Goal: Communication & Community: Share content

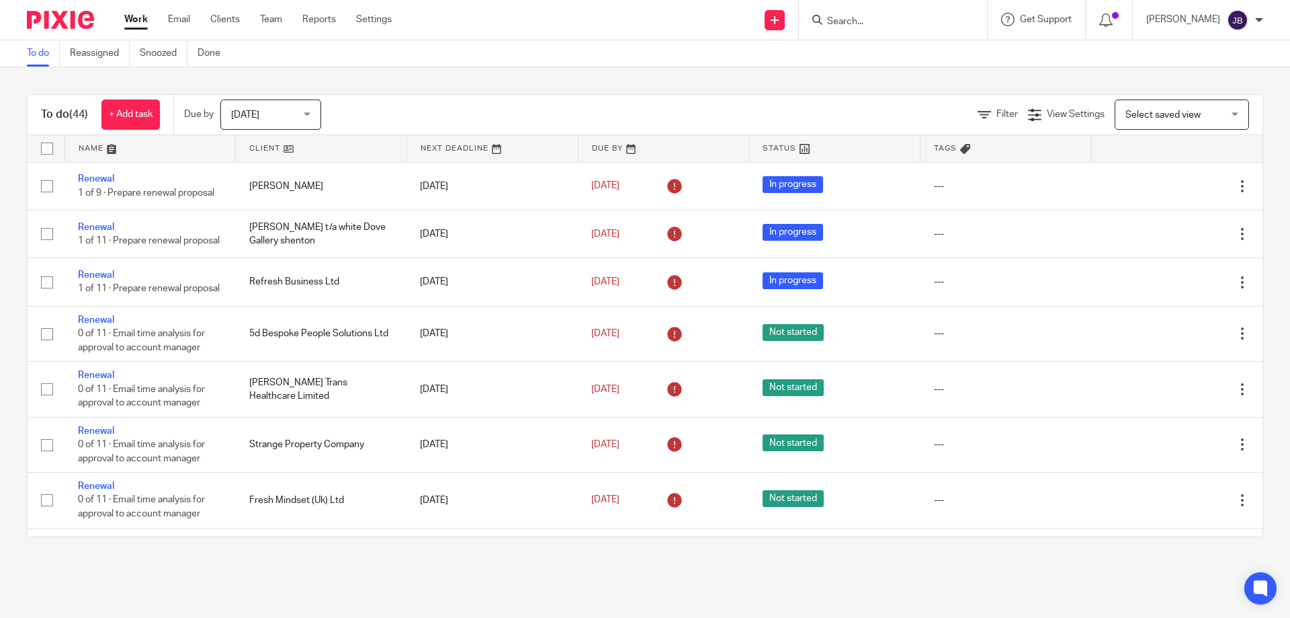
click at [896, 27] on input "Search" at bounding box center [886, 22] width 121 height 12
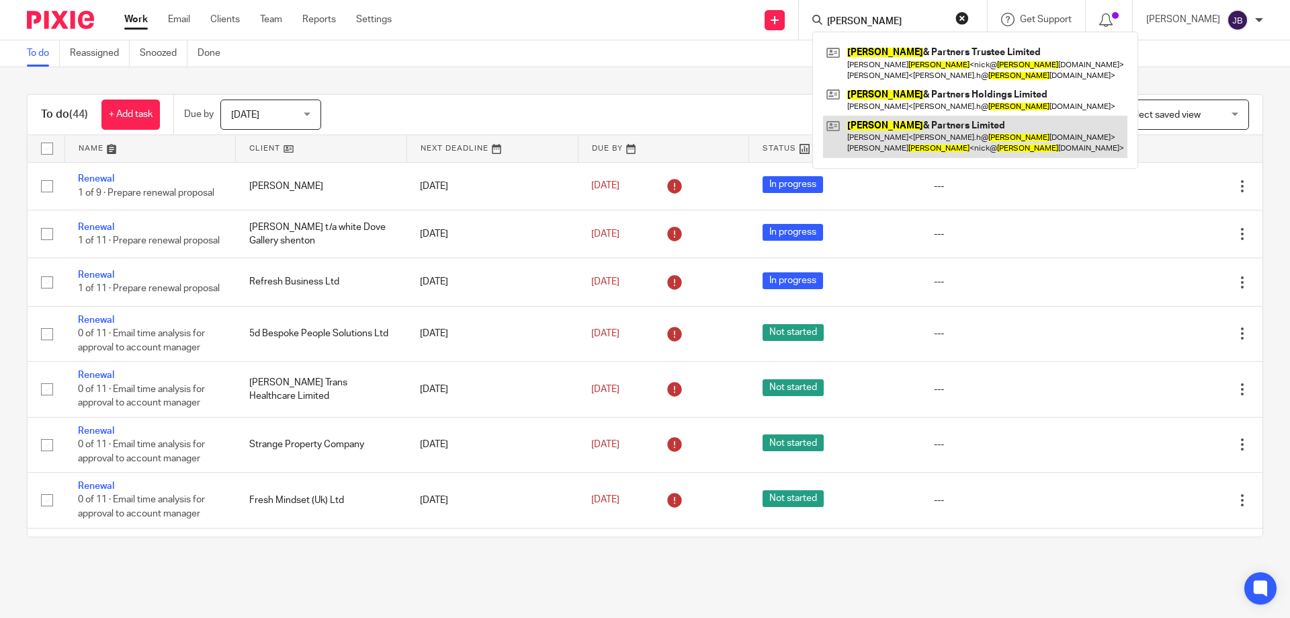
type input "pollitt"
click at [904, 140] on link at bounding box center [975, 137] width 304 height 42
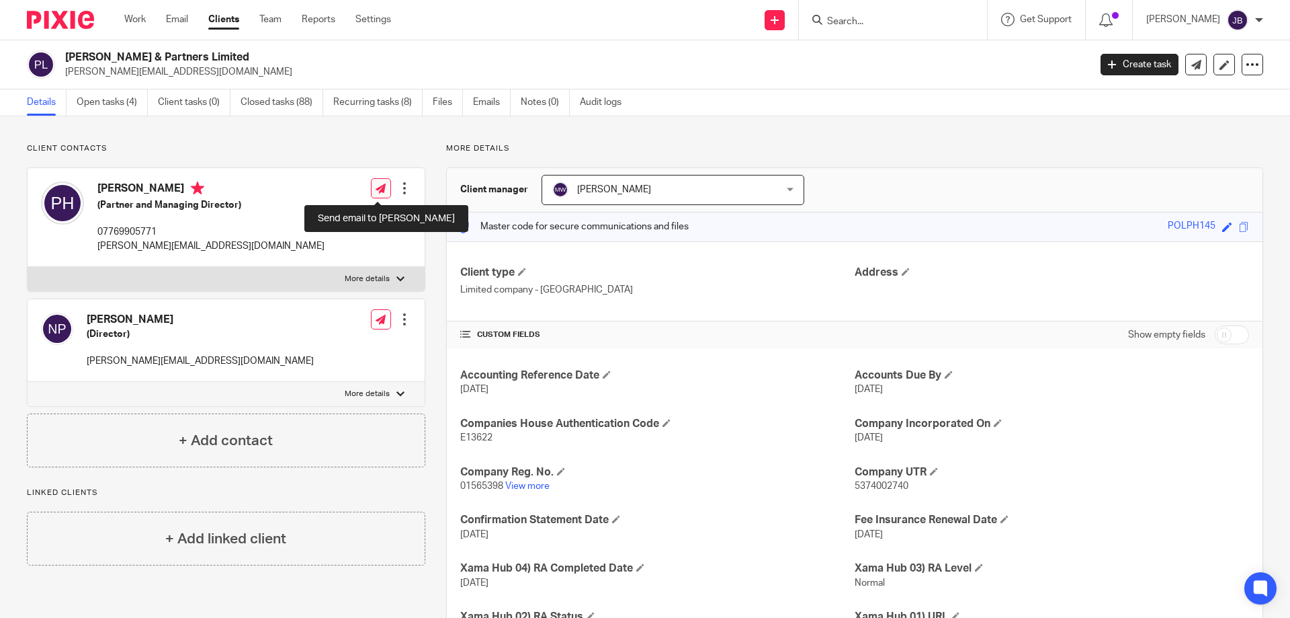
click at [376, 185] on icon at bounding box center [381, 188] width 10 height 10
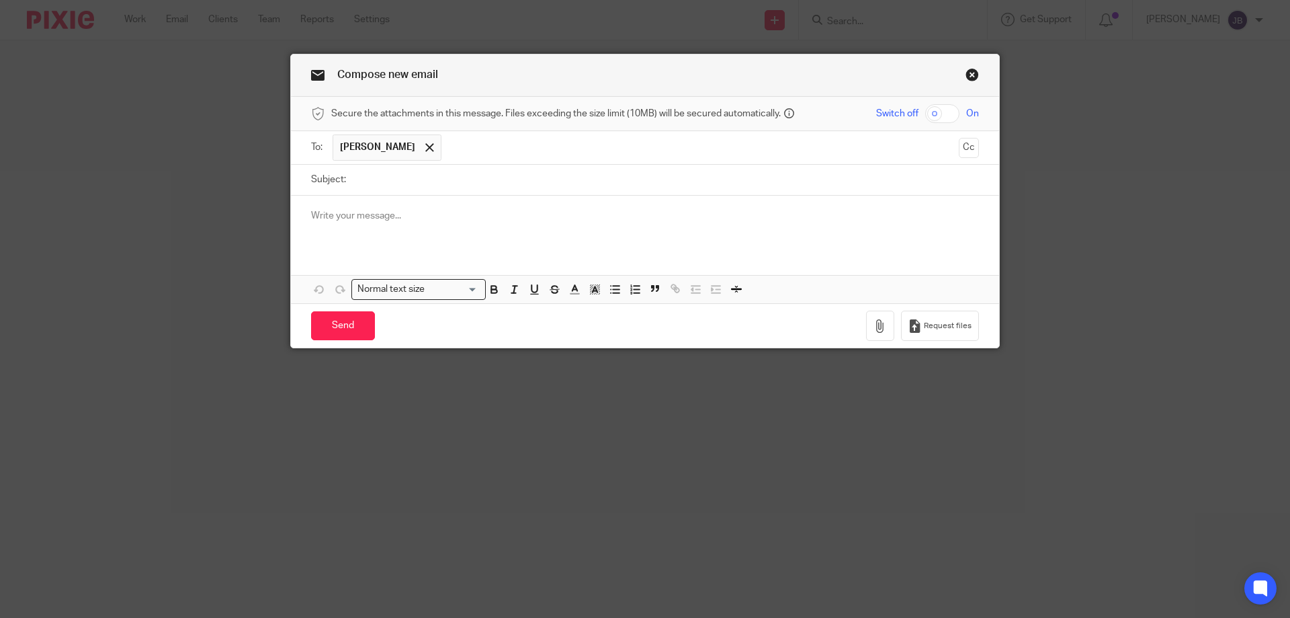
click at [357, 189] on input "Subject:" at bounding box center [666, 180] width 626 height 30
type input "VAT return for your approval"
click at [331, 226] on div at bounding box center [645, 222] width 708 height 52
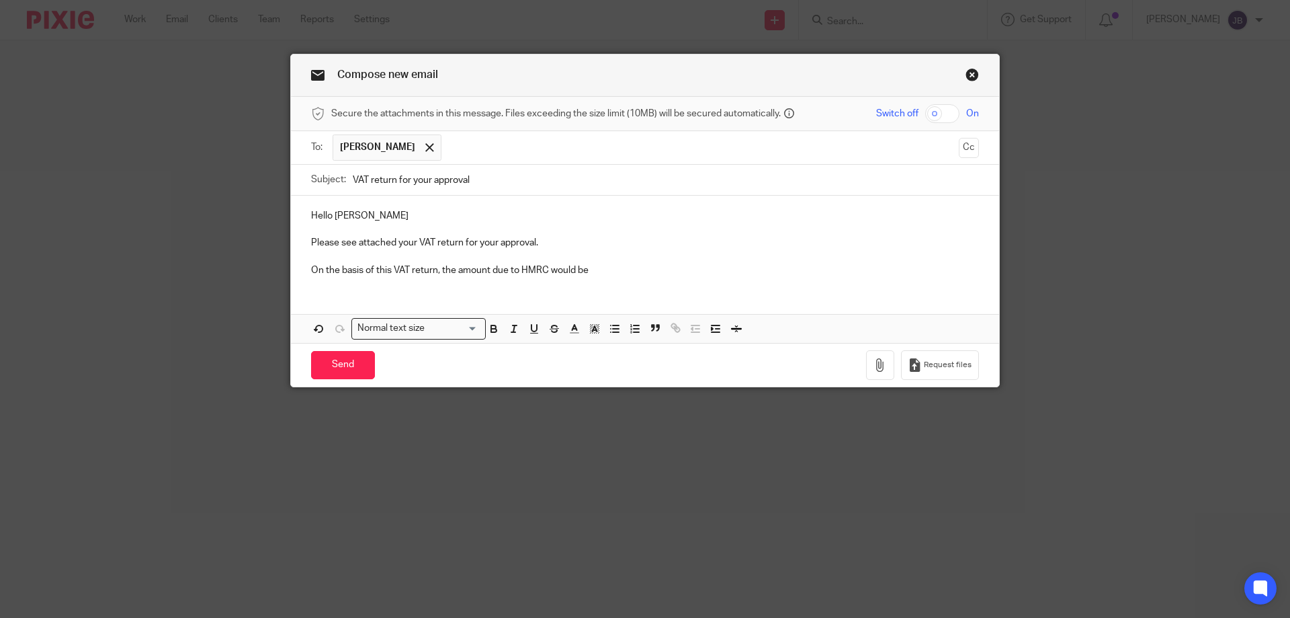
click at [641, 273] on p "On the basis of this VAT return, the amount due to HMRC would be" at bounding box center [645, 269] width 668 height 13
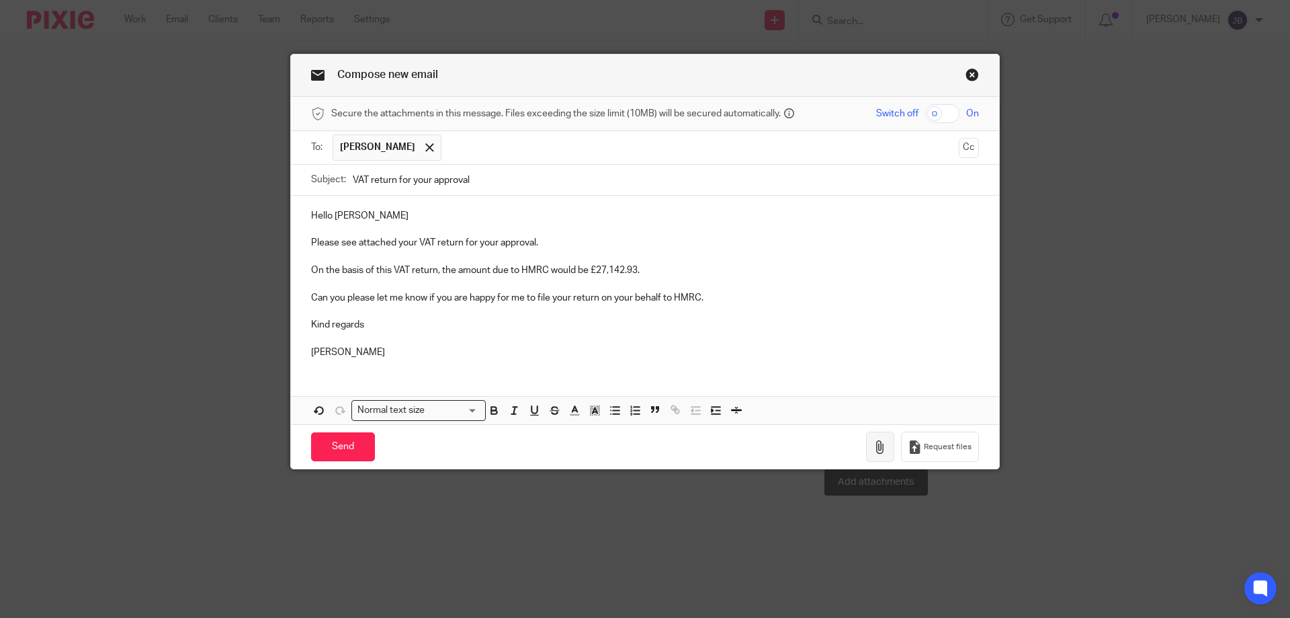
click at [869, 442] on button "button" at bounding box center [880, 446] width 28 height 30
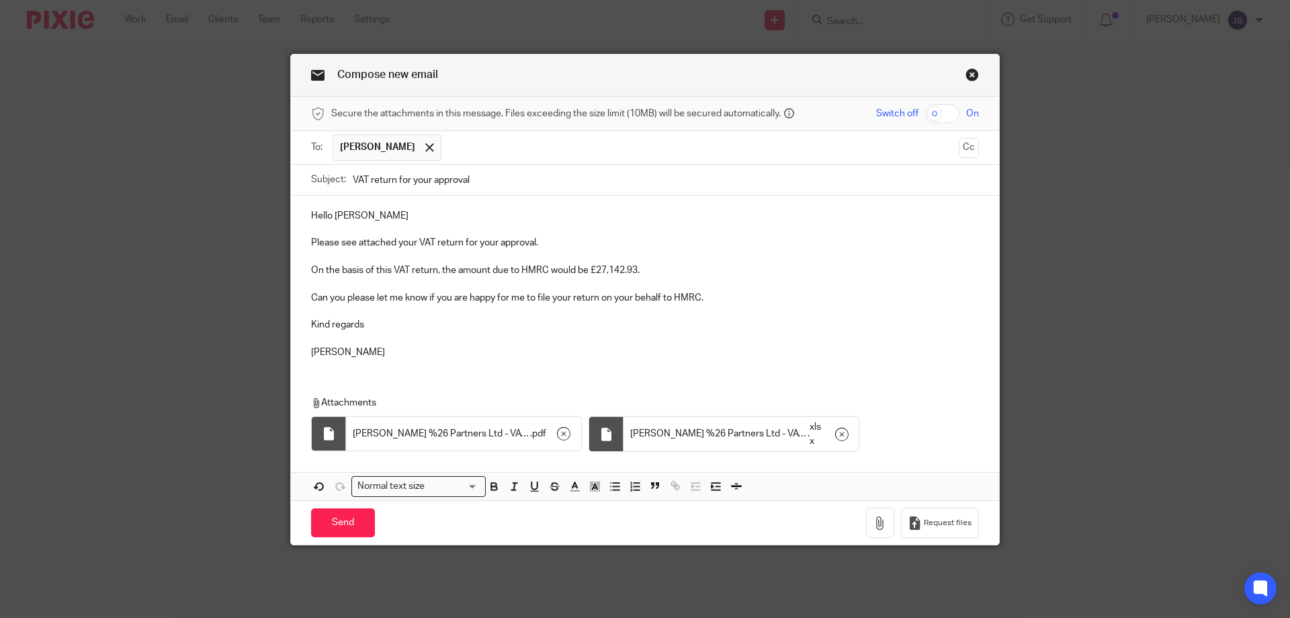
click at [938, 115] on input "checkbox" at bounding box center [942, 113] width 34 height 19
checkbox input "true"
click at [341, 532] on input "Send" at bounding box center [343, 522] width 64 height 29
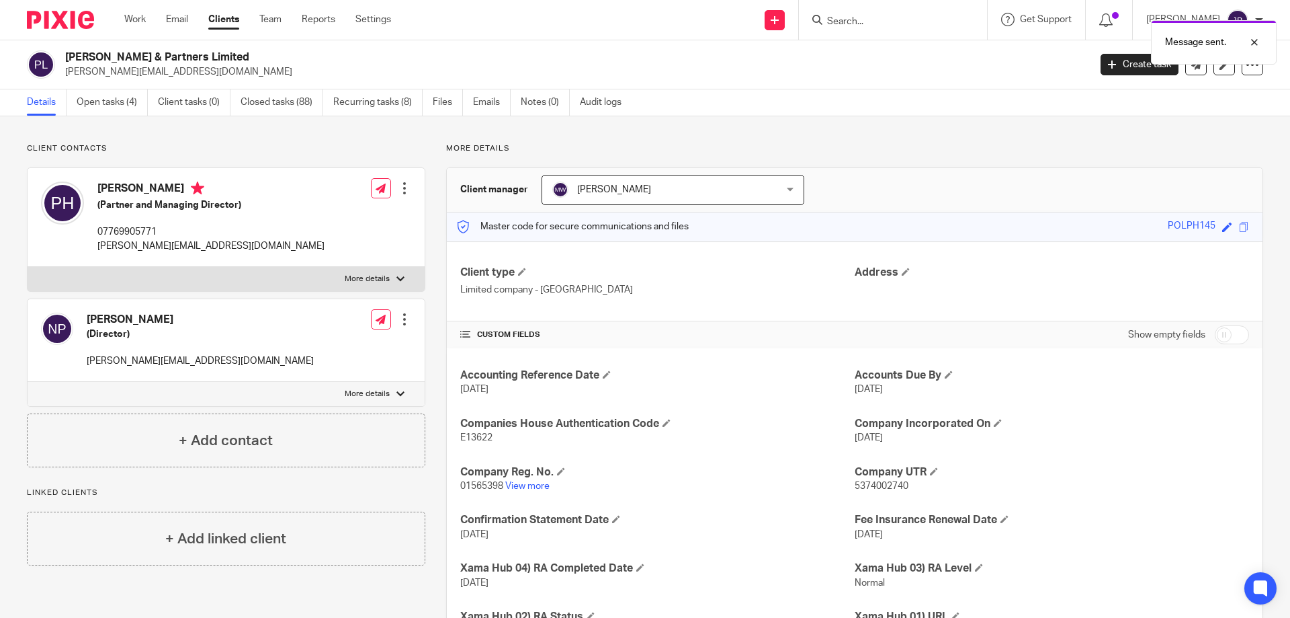
click at [843, 11] on form at bounding box center [897, 19] width 143 height 17
click at [838, 19] on div "Message sent." at bounding box center [961, 38] width 632 height 51
click at [1259, 40] on div at bounding box center [1244, 42] width 36 height 16
click at [934, 22] on input "Search" at bounding box center [886, 22] width 121 height 12
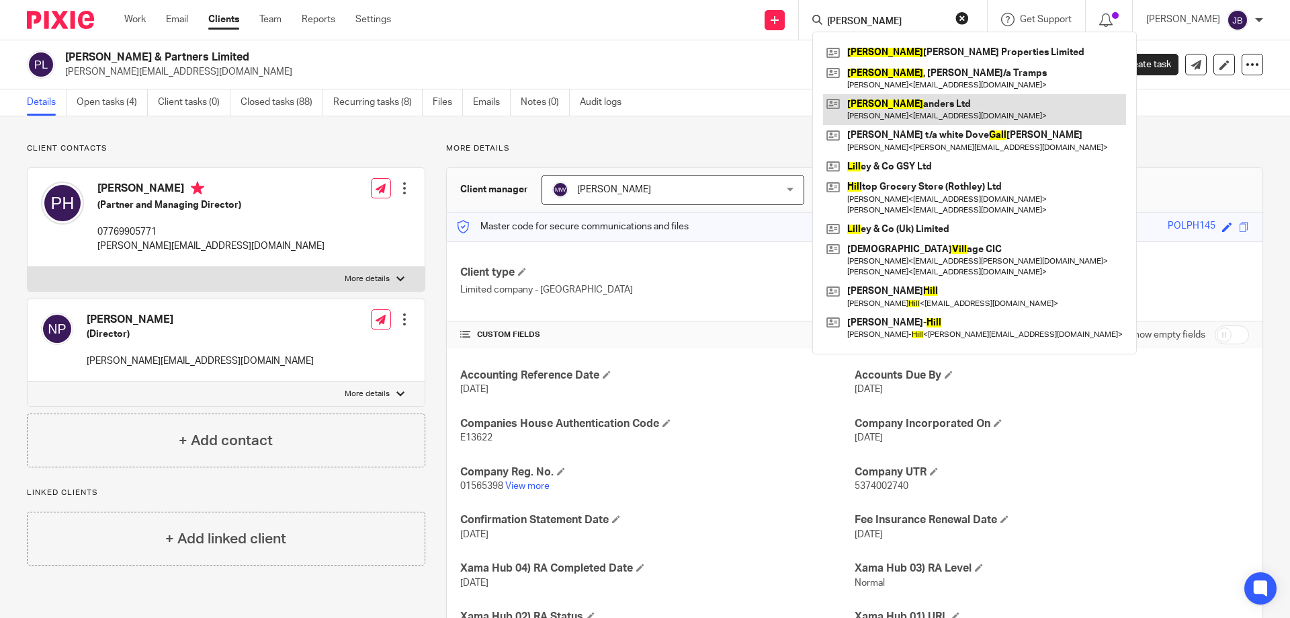
type input "gill"
click at [864, 110] on link at bounding box center [974, 109] width 303 height 31
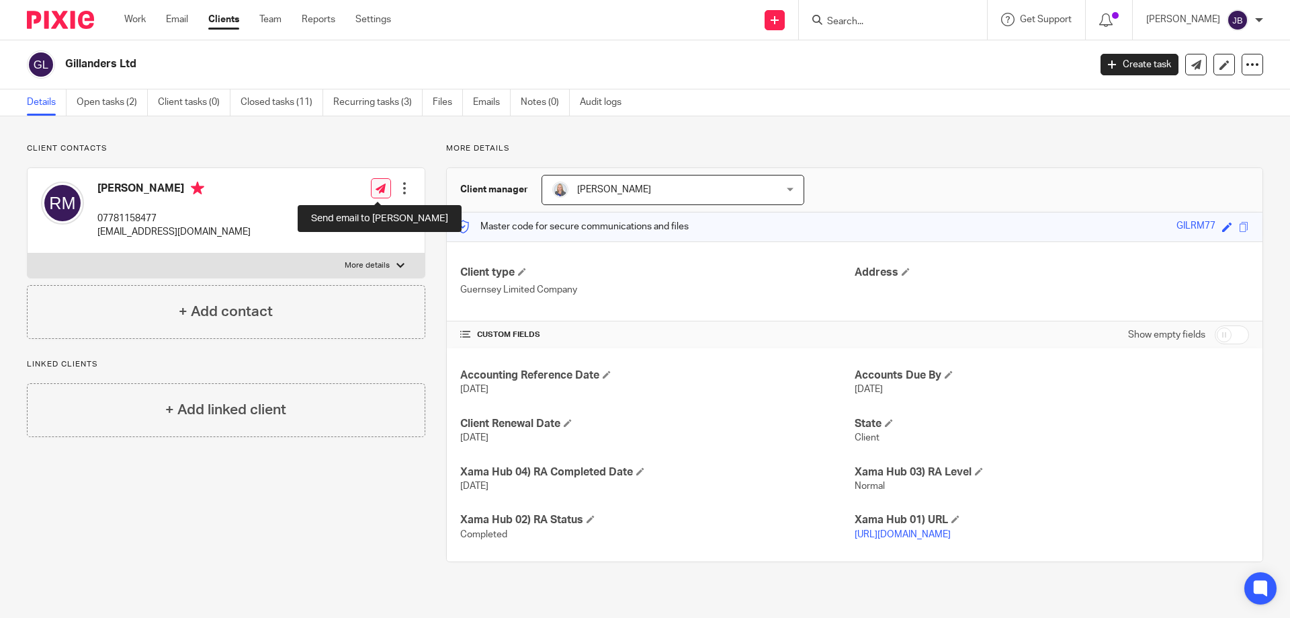
drag, startPoint x: 373, startPoint y: 190, endPoint x: 352, endPoint y: 330, distance: 141.3
click at [371, 190] on link at bounding box center [381, 188] width 20 height 20
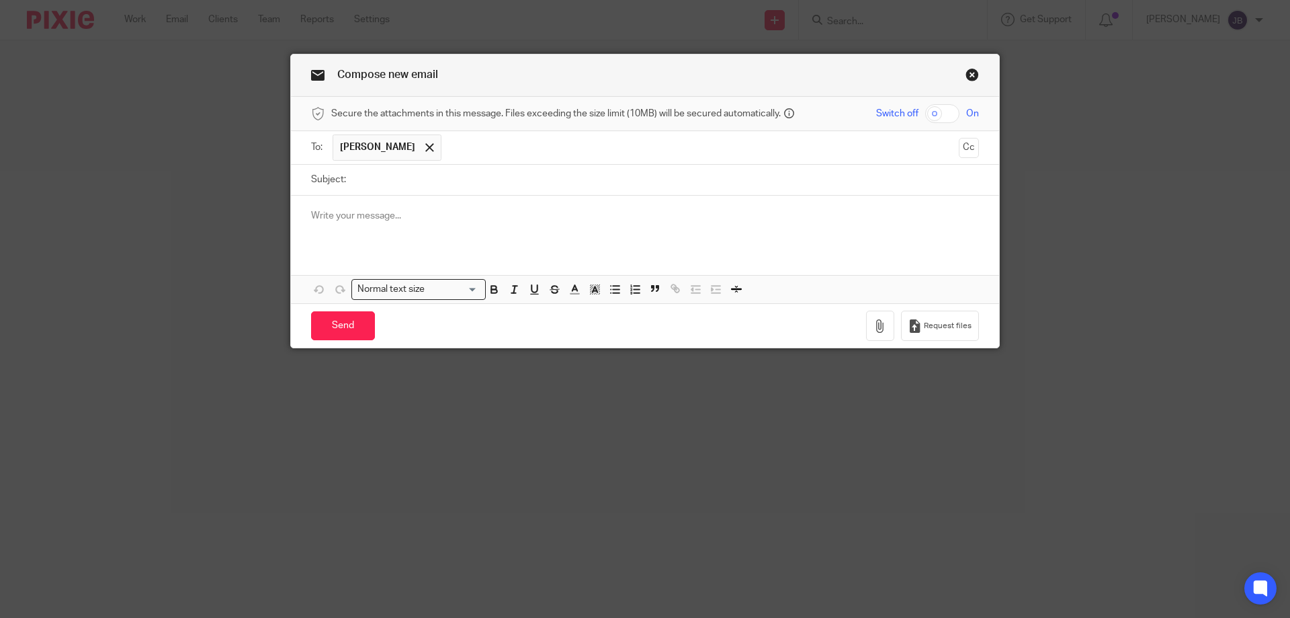
click at [437, 176] on input "Subject:" at bounding box center [666, 180] width 626 height 30
type input "Confirmation of Quarterly return submission"
click at [389, 219] on p at bounding box center [645, 215] width 668 height 13
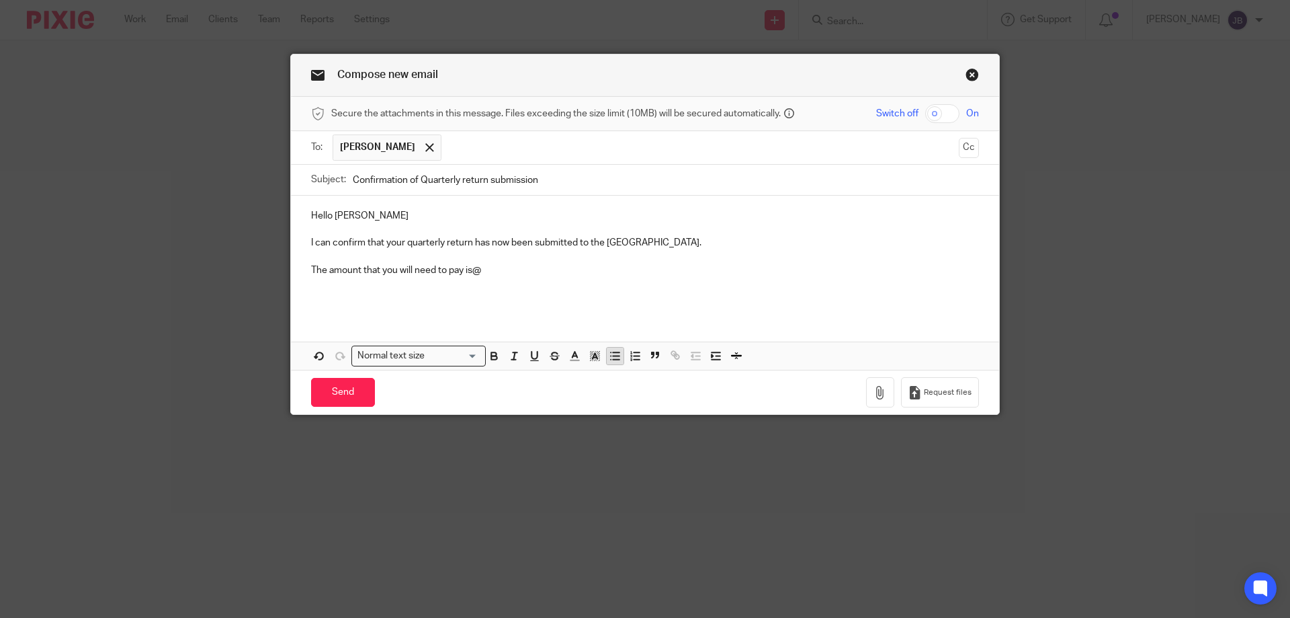
click at [616, 356] on icon "button" at bounding box center [615, 355] width 12 height 12
click at [358, 294] on p "Tax" at bounding box center [658, 297] width 641 height 13
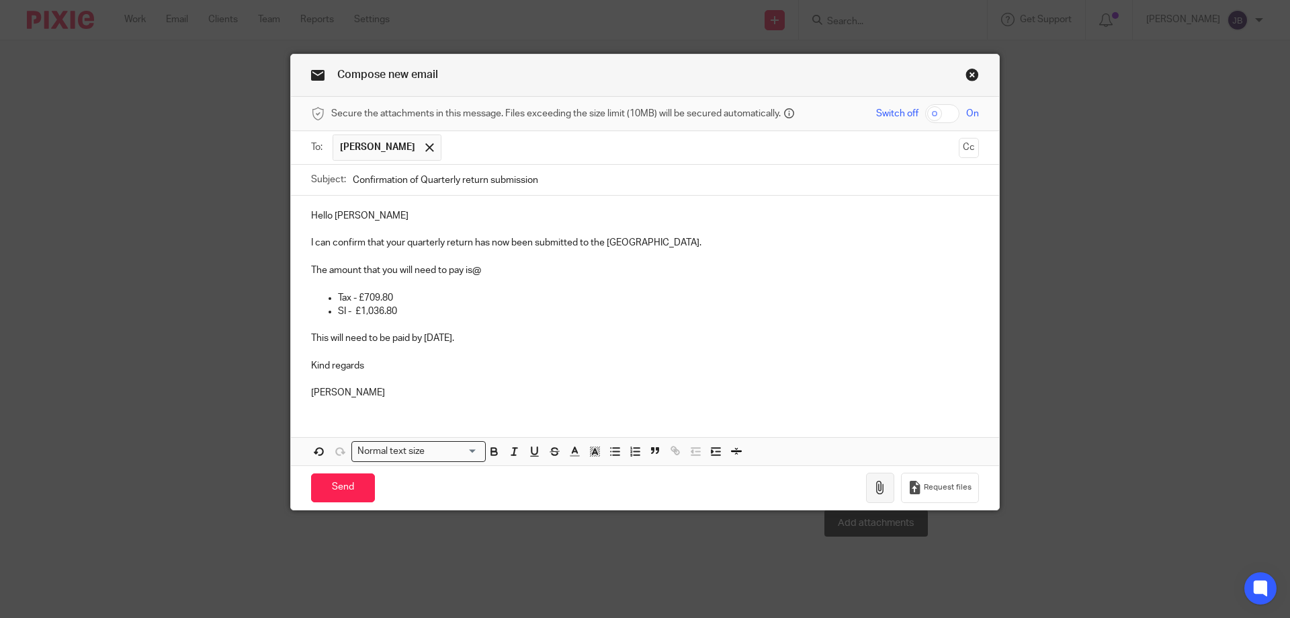
click at [874, 488] on icon "button" at bounding box center [880, 486] width 13 height 13
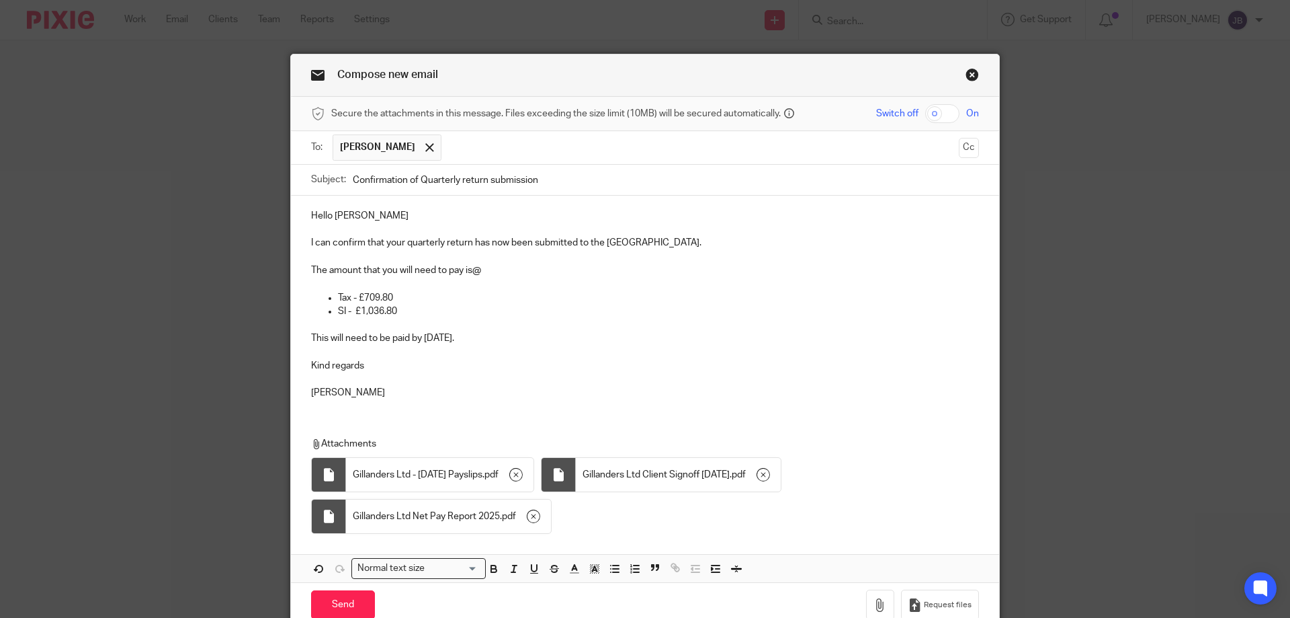
scroll to position [63, 0]
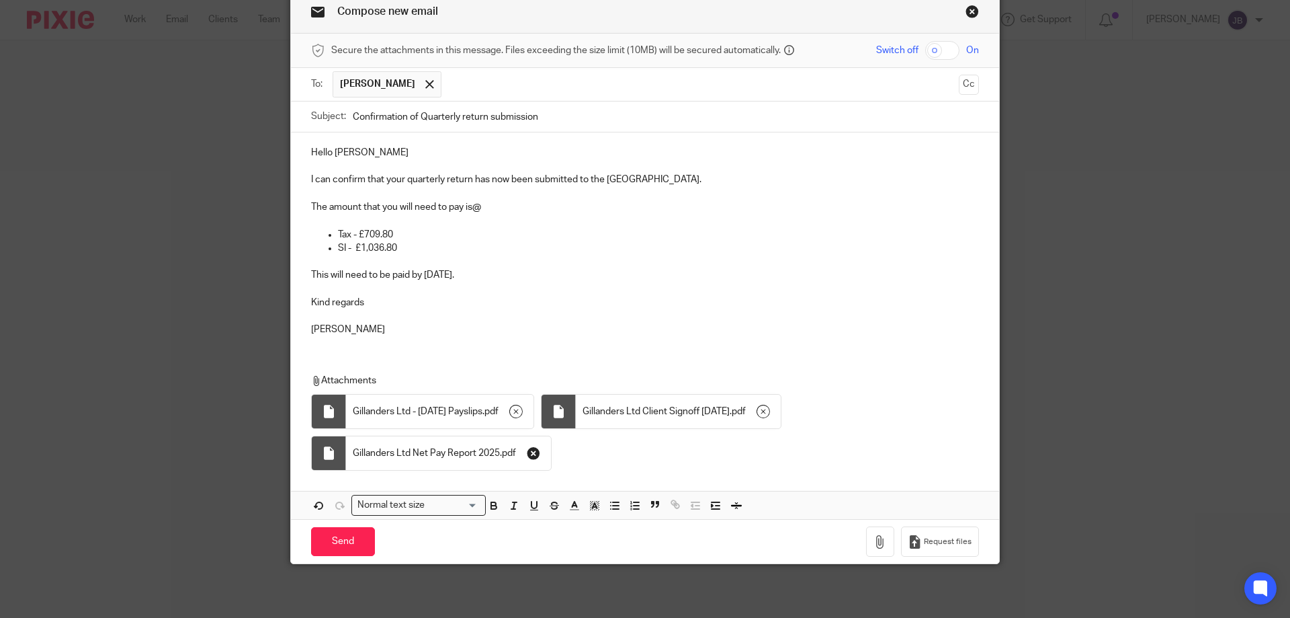
click at [532, 453] on icon "button" at bounding box center [533, 452] width 13 height 13
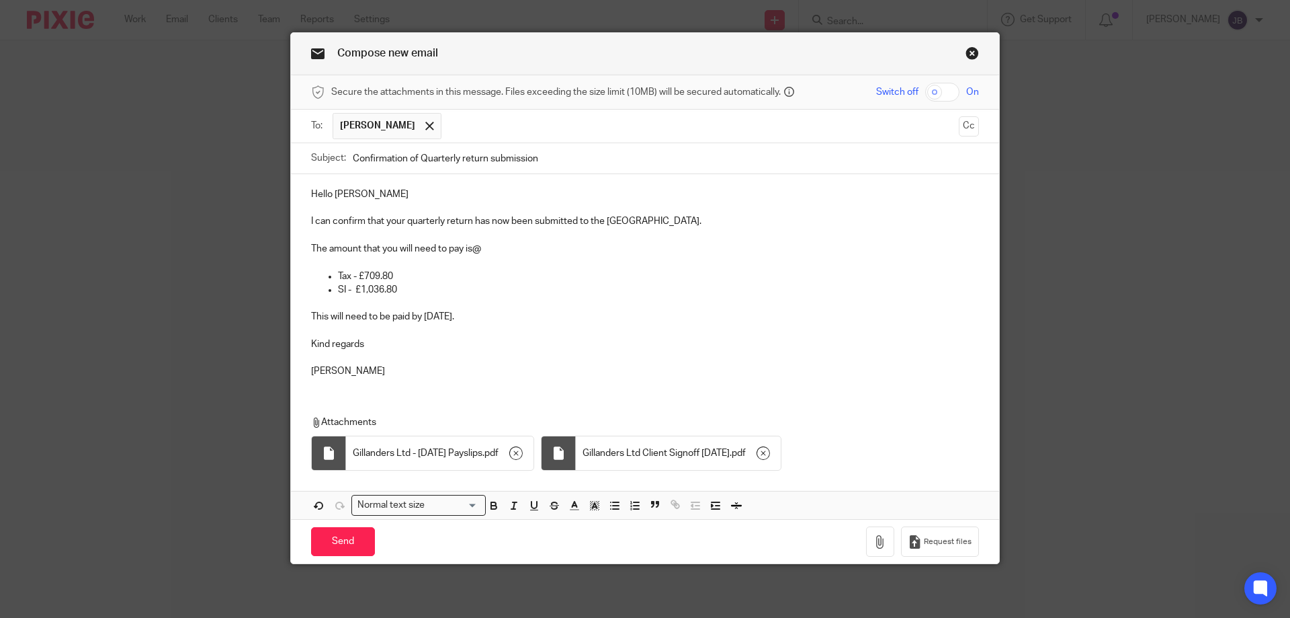
scroll to position [22, 0]
click at [523, 448] on icon "button" at bounding box center [515, 452] width 13 height 13
click at [540, 453] on icon "button" at bounding box center [533, 452] width 13 height 13
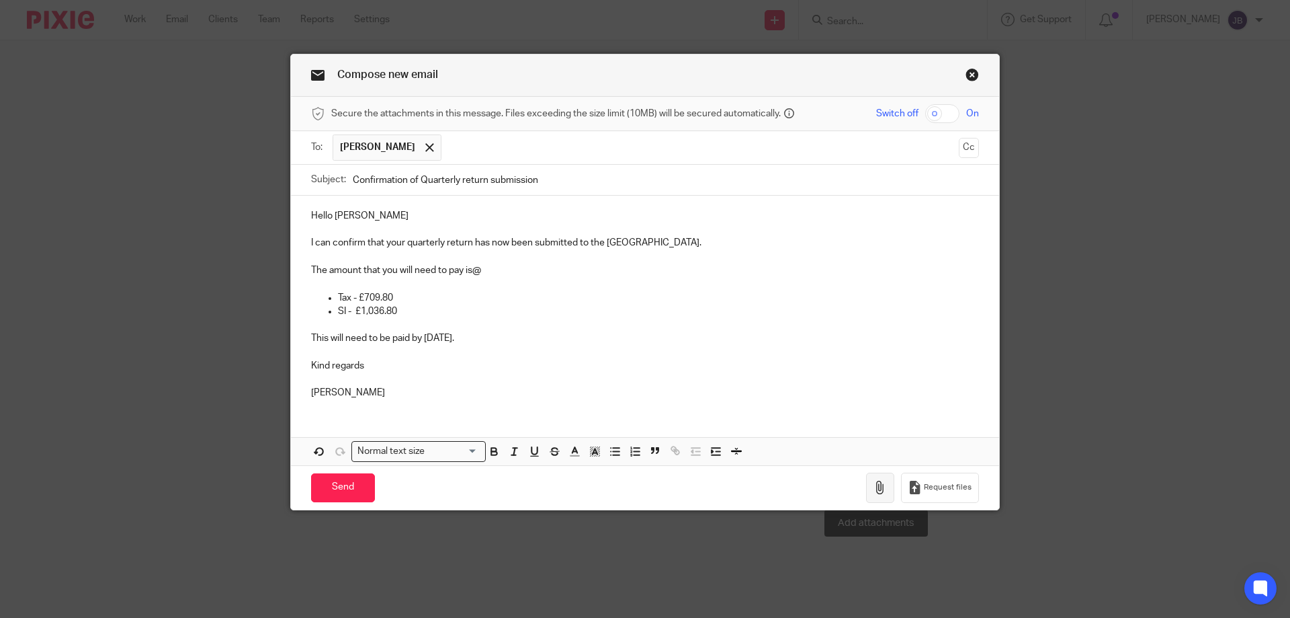
click at [882, 487] on button "button" at bounding box center [880, 487] width 28 height 30
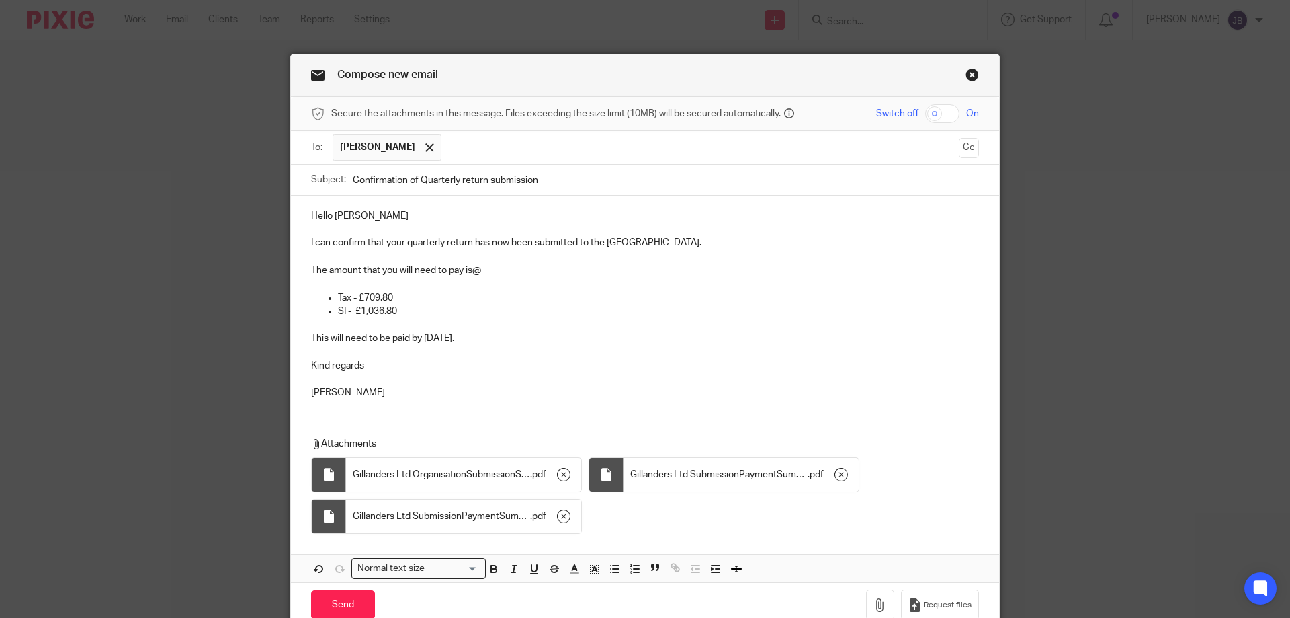
click at [939, 114] on input "checkbox" at bounding box center [942, 113] width 34 height 19
checkbox input "true"
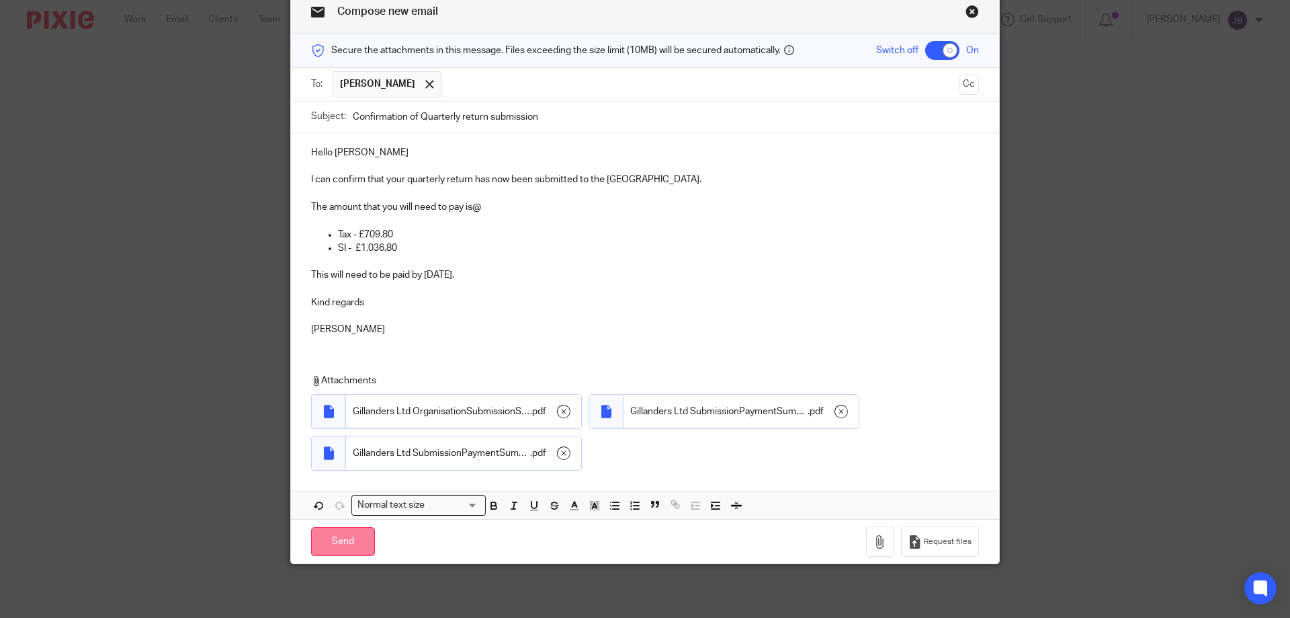
click at [345, 546] on input "Send" at bounding box center [343, 541] width 64 height 29
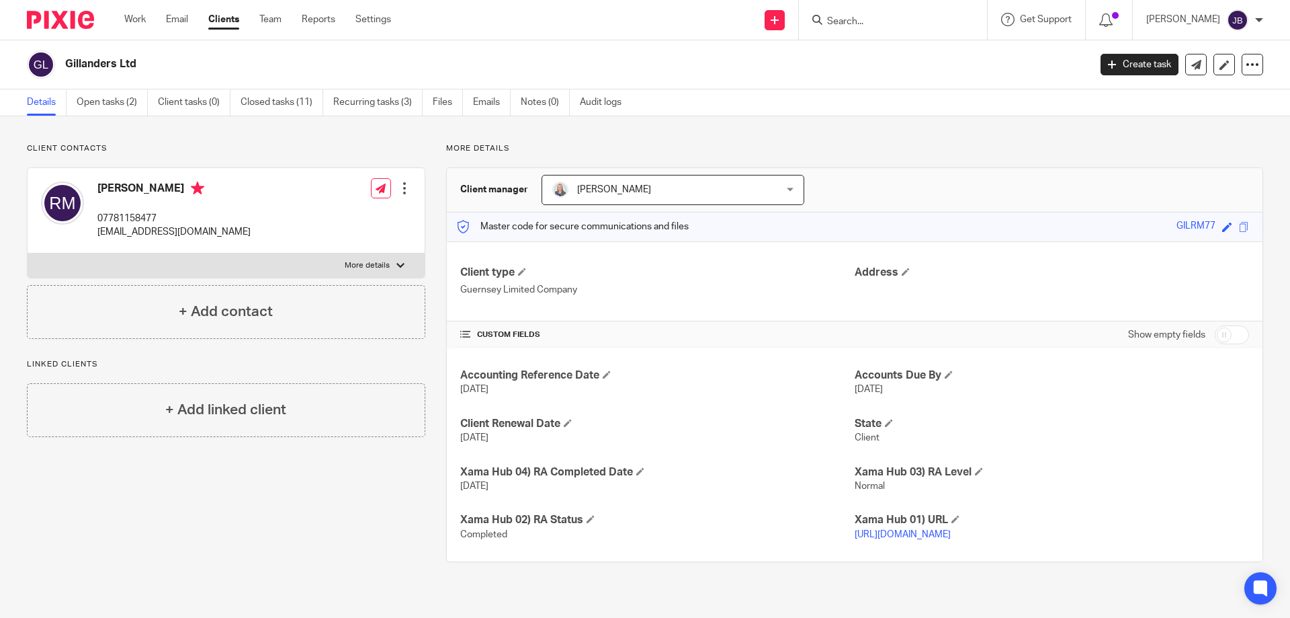
click at [925, 19] on input "Search" at bounding box center [886, 22] width 121 height 12
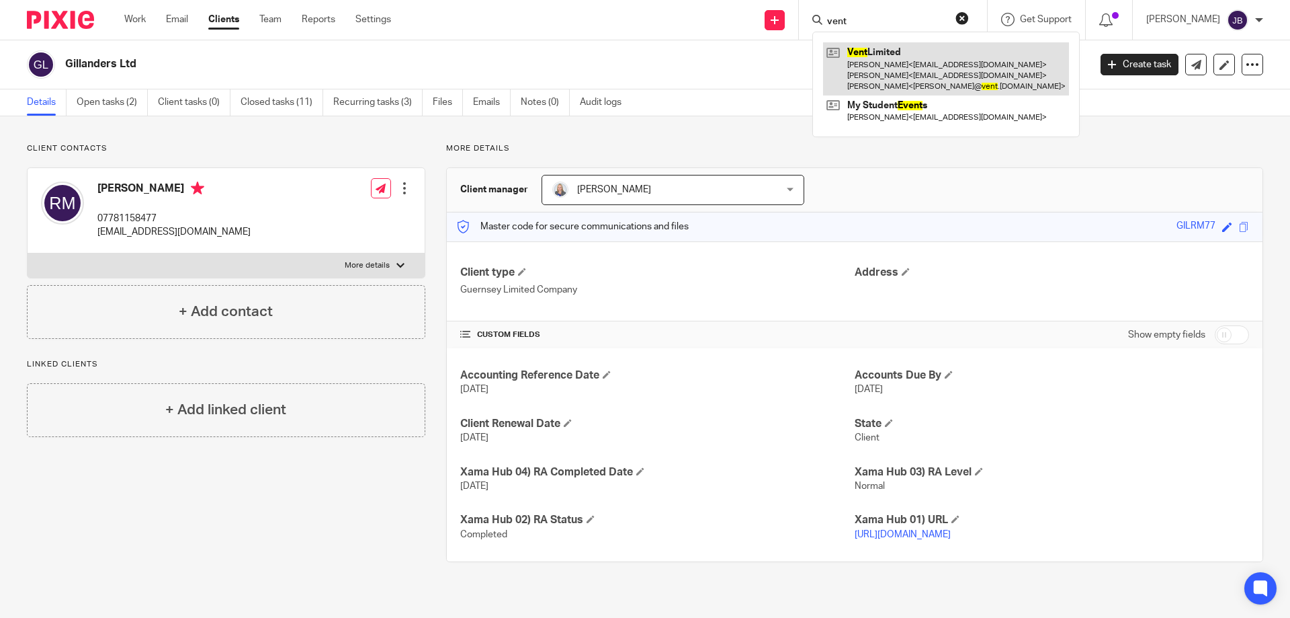
type input "vent"
click at [915, 79] on link at bounding box center [946, 68] width 246 height 53
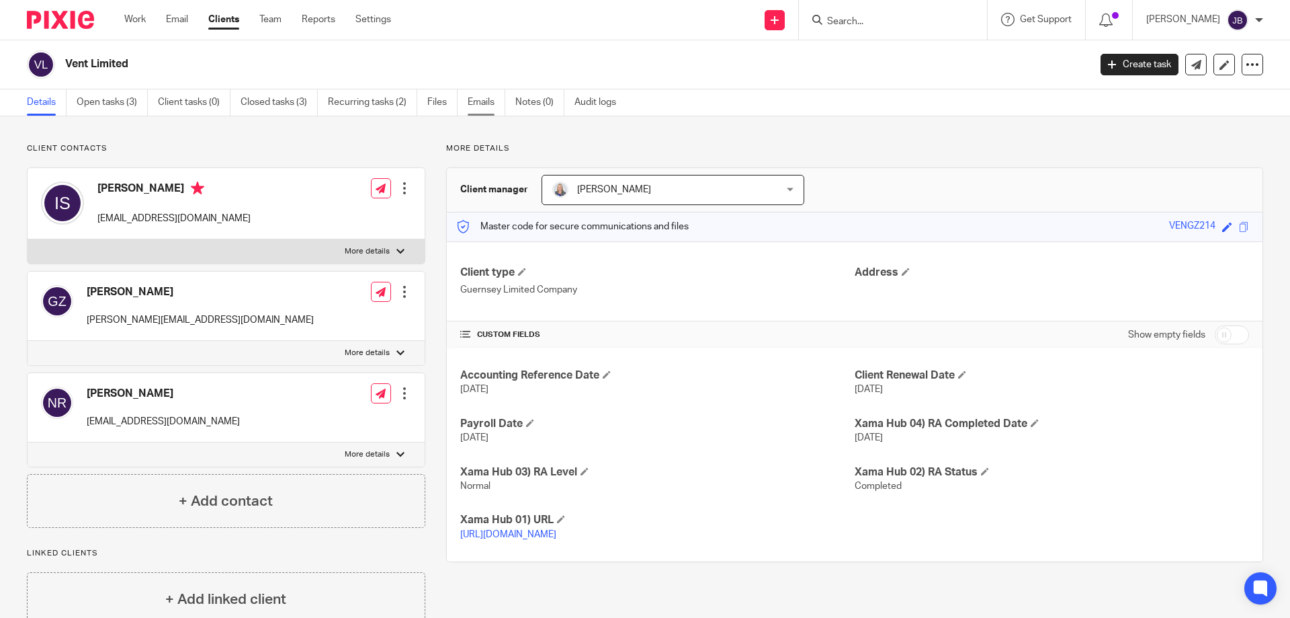
click at [489, 101] on link "Emails" at bounding box center [487, 102] width 38 height 26
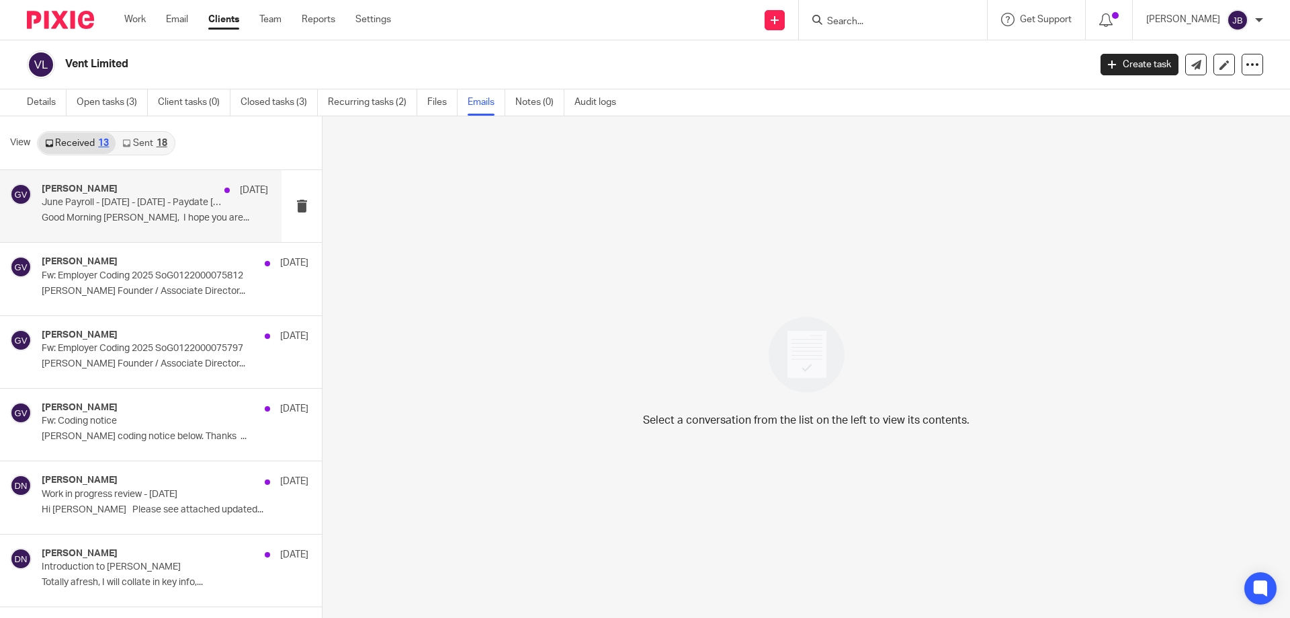
click at [139, 203] on p "June Payroll - [DATE] - [DATE] - Paydate [DATE]" at bounding box center [132, 202] width 181 height 11
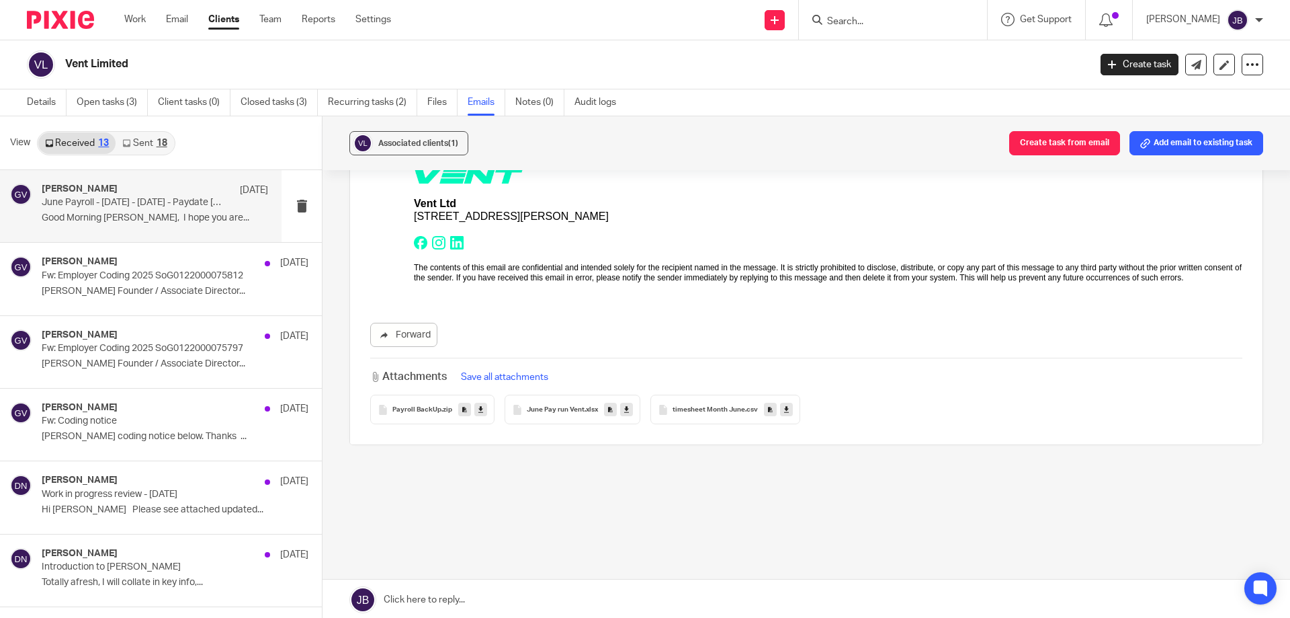
scroll to position [2, 0]
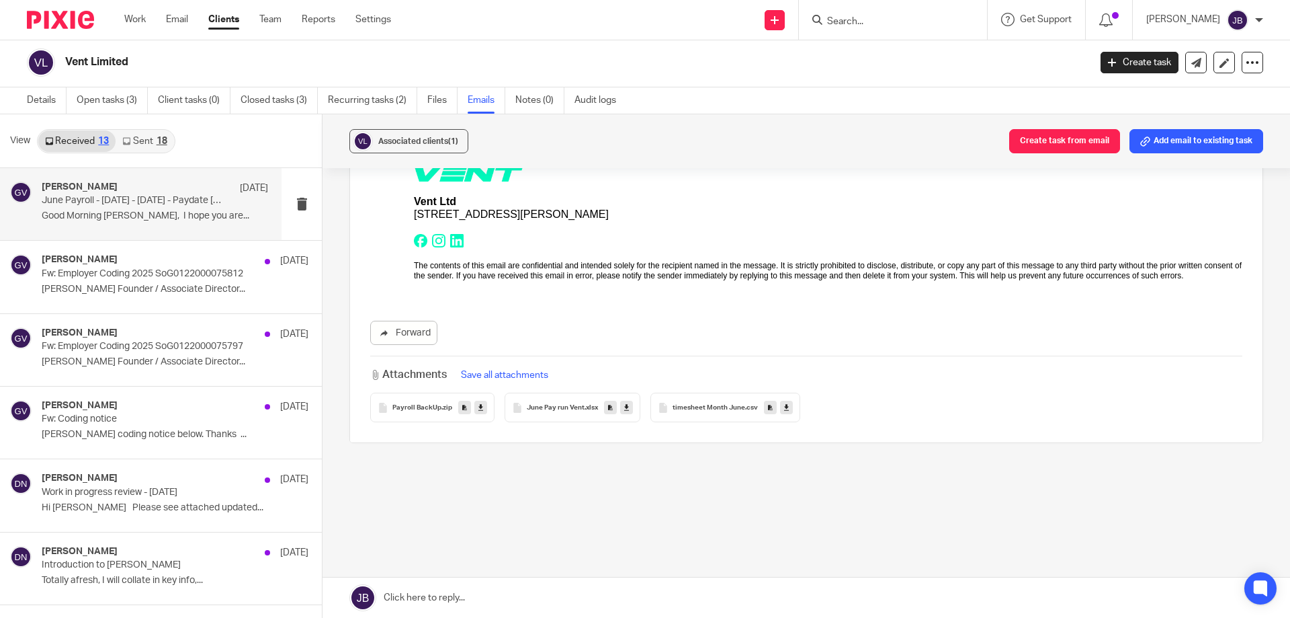
click at [564, 404] on span "June Pay run Vent" at bounding box center [556, 408] width 58 height 8
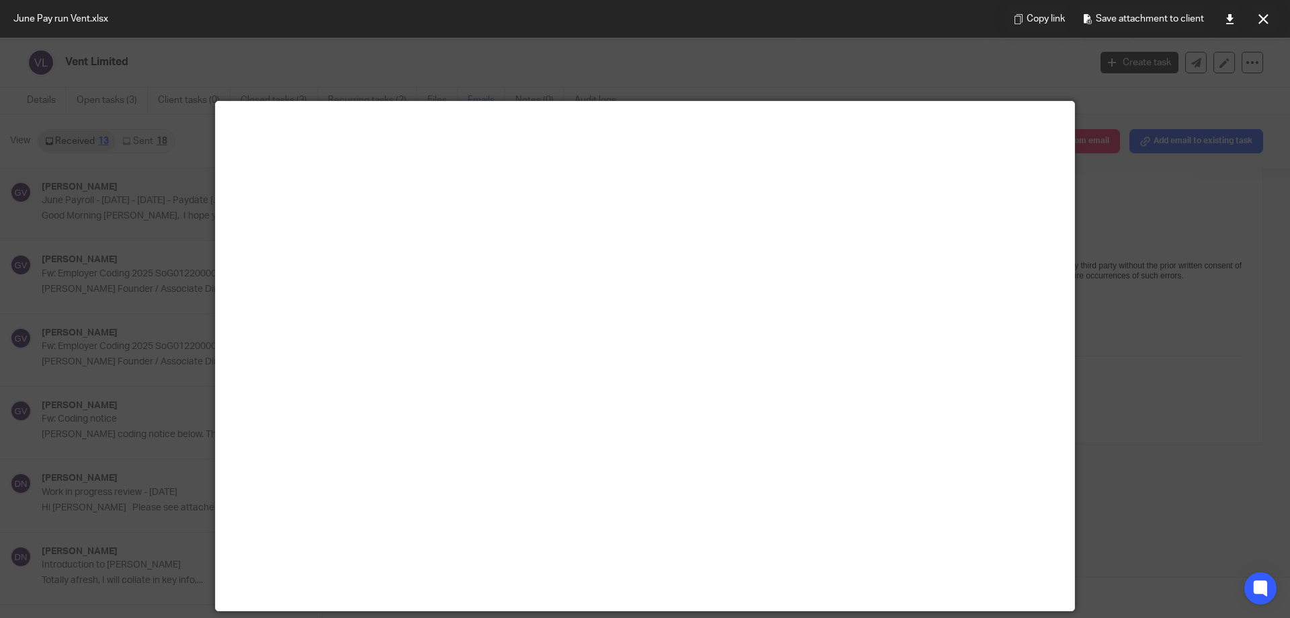
click at [1252, 444] on div at bounding box center [645, 309] width 1290 height 618
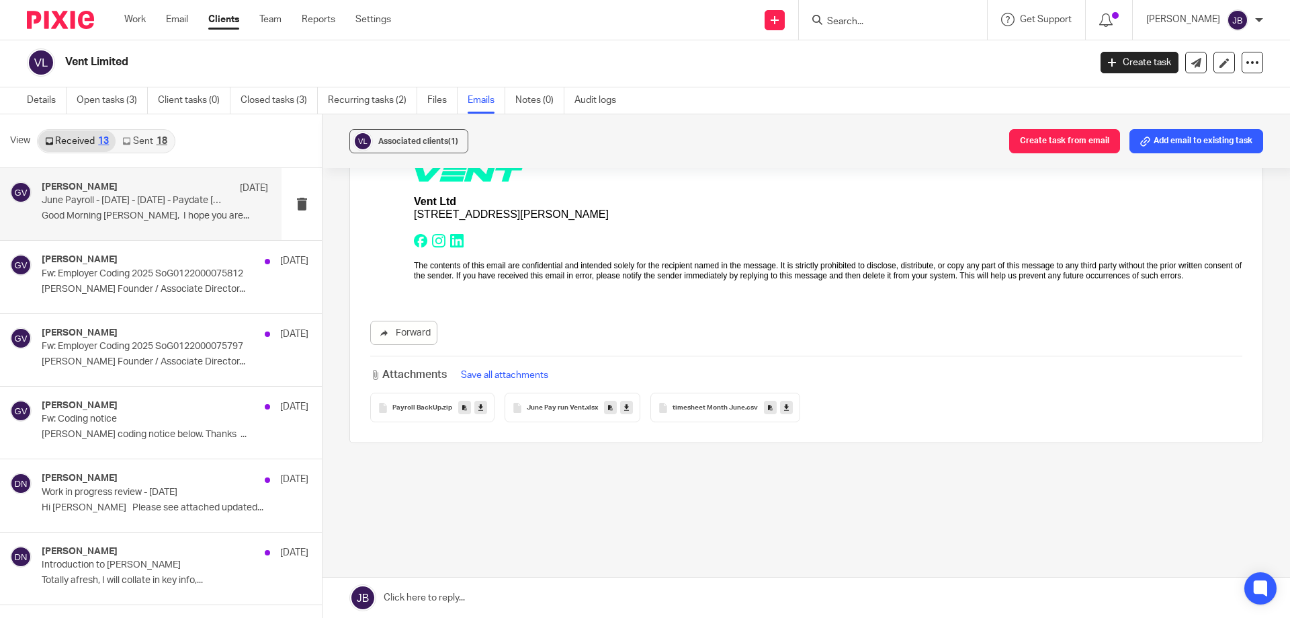
click at [134, 142] on link "Sent 18" at bounding box center [145, 141] width 58 height 22
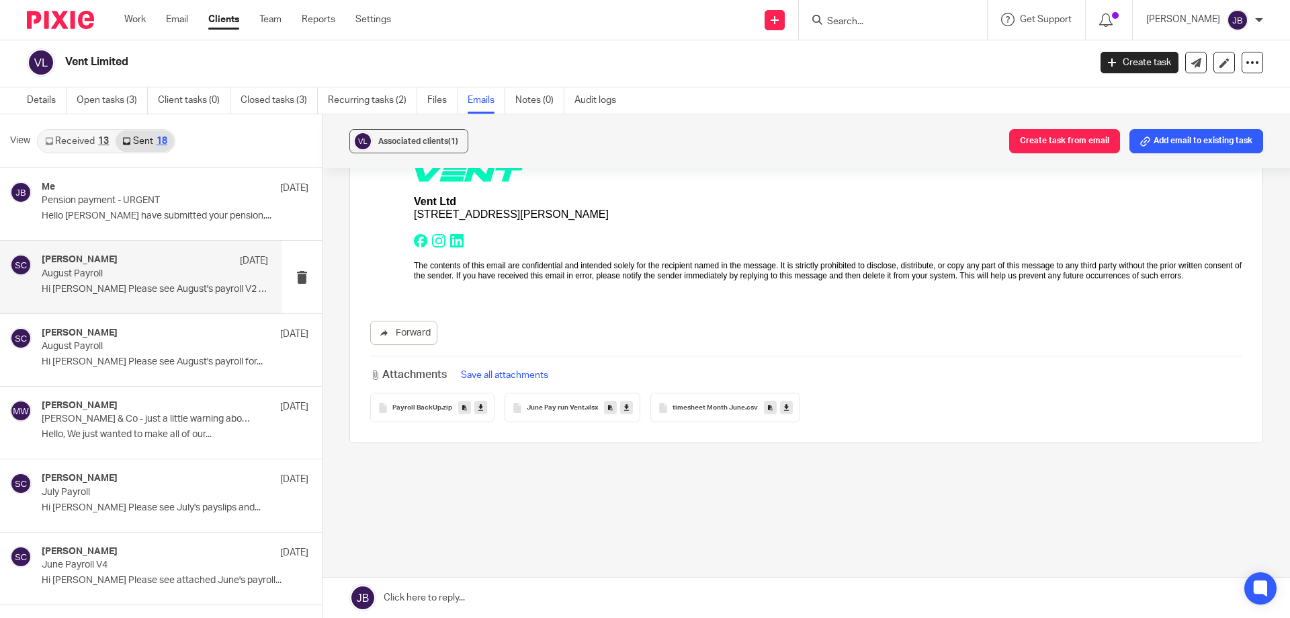
click at [146, 296] on div "[PERSON_NAME] [DATE] August Payroll Hi [PERSON_NAME] Please see August's payrol…" at bounding box center [155, 276] width 226 height 45
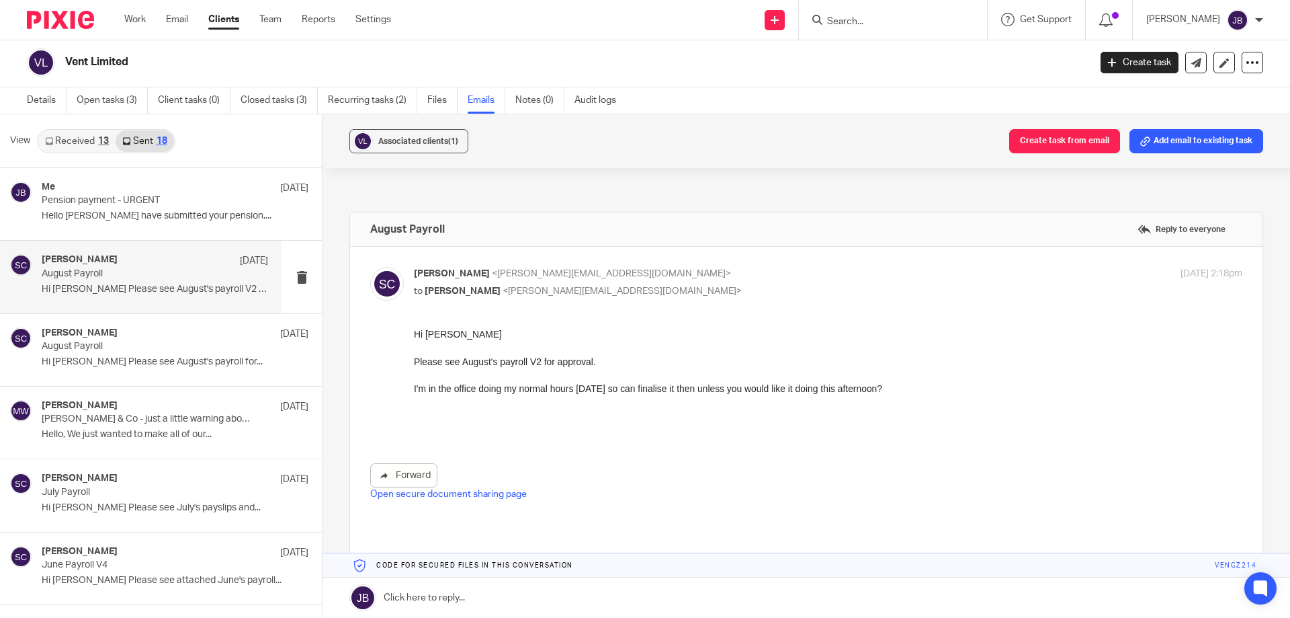
scroll to position [0, 0]
